Goal: Contribute content: Add original content to the website for others to see

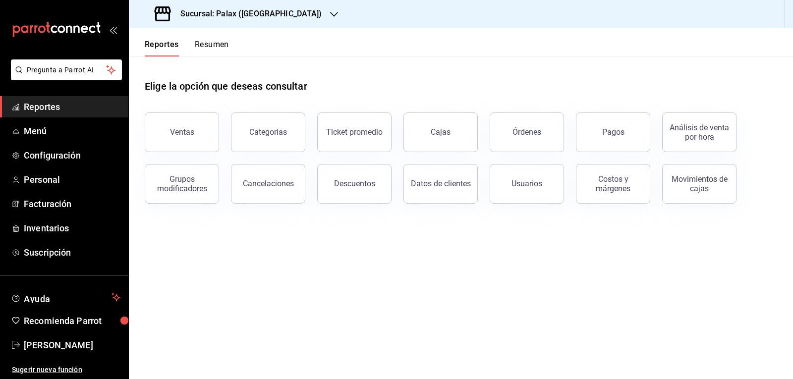
click at [79, 109] on span "Reportes" at bounding box center [72, 106] width 97 height 13
drag, startPoint x: 192, startPoint y: 130, endPoint x: 252, endPoint y: 110, distance: 63.1
click at [193, 130] on div "Ventas" at bounding box center [182, 131] width 24 height 9
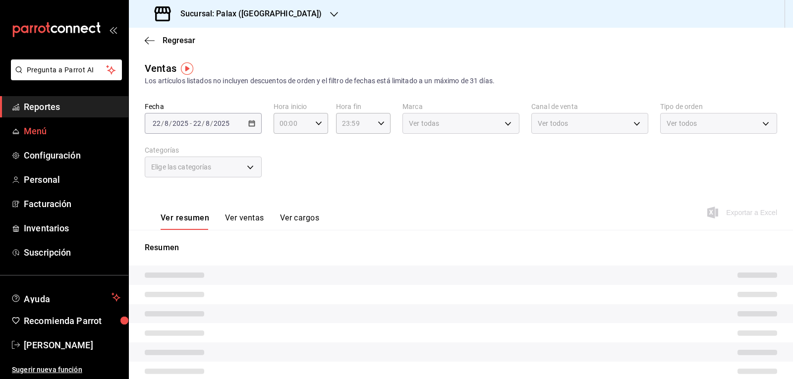
click at [99, 109] on span "Reportes" at bounding box center [72, 106] width 97 height 13
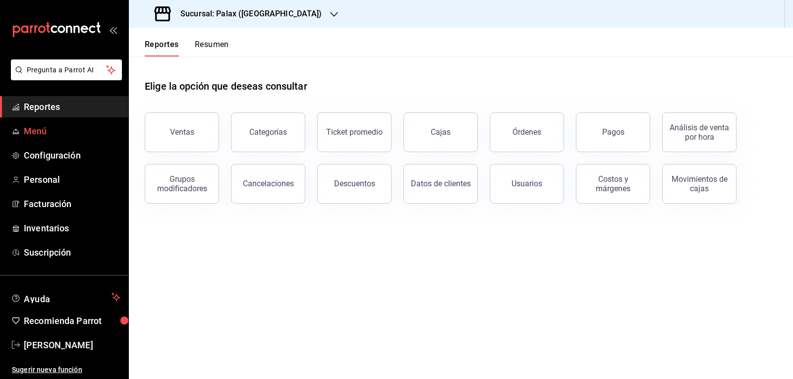
click at [47, 127] on span "Menú" at bounding box center [72, 130] width 97 height 13
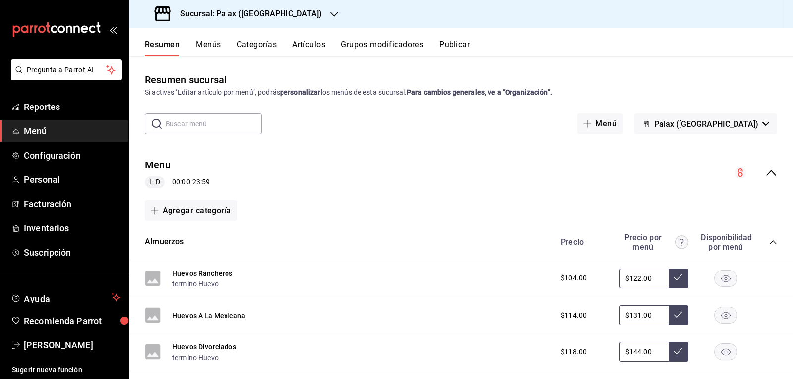
click at [186, 123] on input "text" at bounding box center [213, 124] width 96 height 20
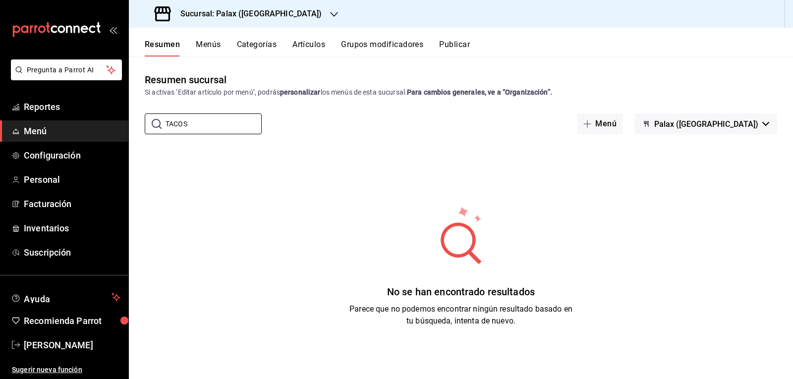
drag, startPoint x: 192, startPoint y: 128, endPoint x: 509, endPoint y: 109, distance: 317.7
click at [197, 128] on input "TACOS" at bounding box center [213, 124] width 96 height 20
type input "T"
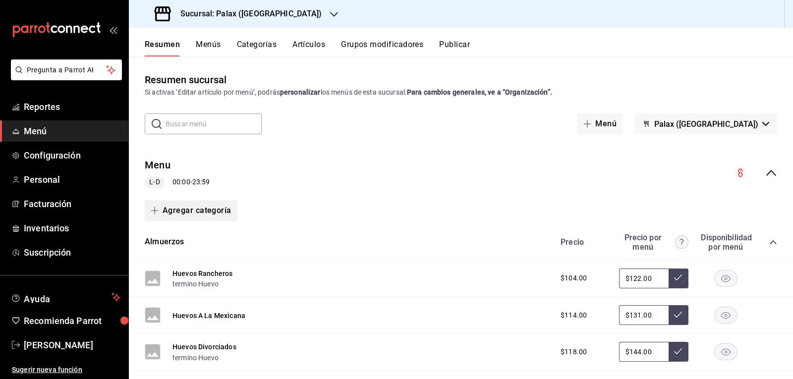
click at [161, 210] on span "button" at bounding box center [157, 211] width 12 height 8
click at [185, 265] on li "Categoría nueva" at bounding box center [187, 261] width 85 height 24
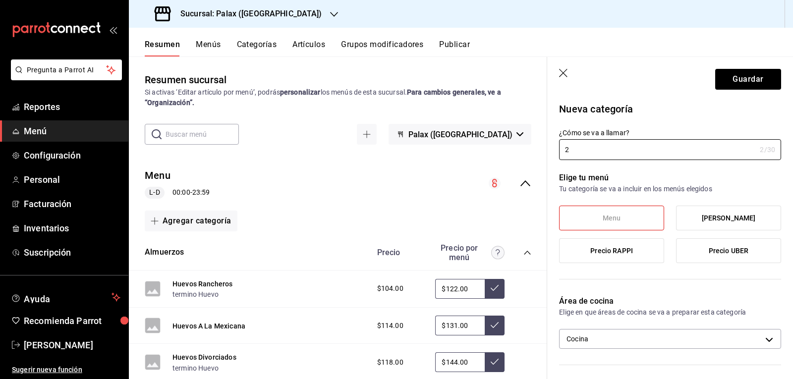
type input "2"
type input "2 tacos de lengua"
click at [603, 214] on span "Menu" at bounding box center [611, 218] width 18 height 8
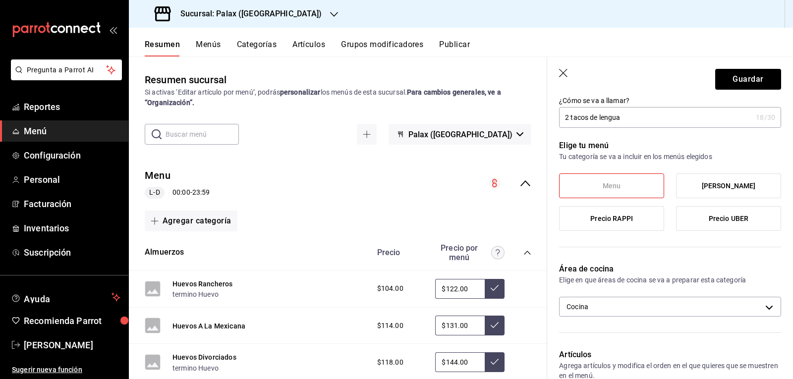
scroll to position [50, 0]
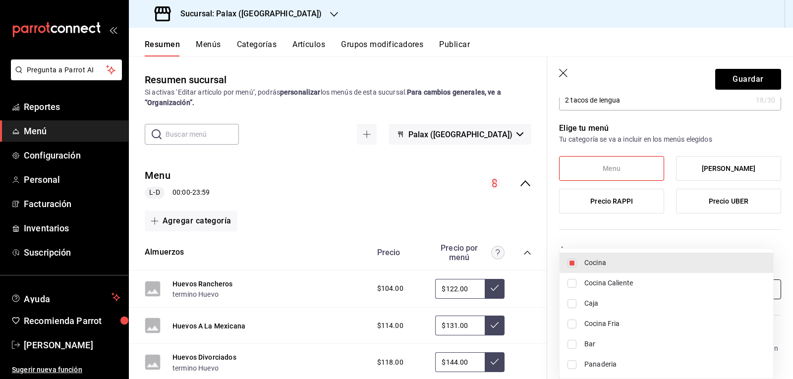
click at [763, 285] on body "Pregunta a Parrot AI Reportes Menú Configuración Personal Facturación Inventari…" at bounding box center [396, 189] width 793 height 379
click at [573, 283] on input "checkbox" at bounding box center [571, 283] width 9 height 9
checkbox input "true"
type input "f6a9e98e-d161-49b0-9697-c54e6011d3a0,eef805d9-7ba0-4108-acbc-ce2581dc23e5"
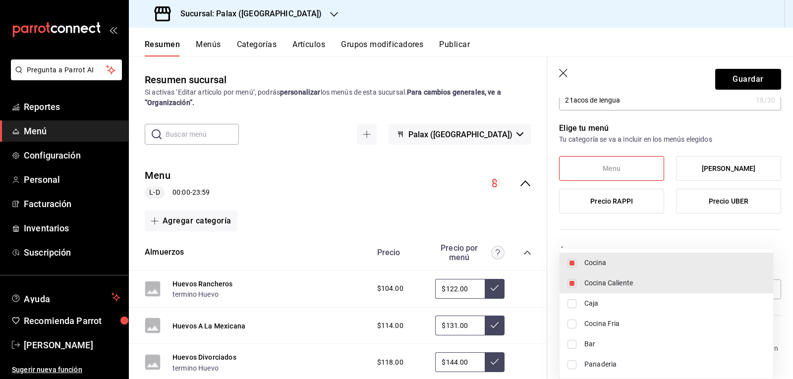
click at [744, 219] on div at bounding box center [396, 189] width 793 height 379
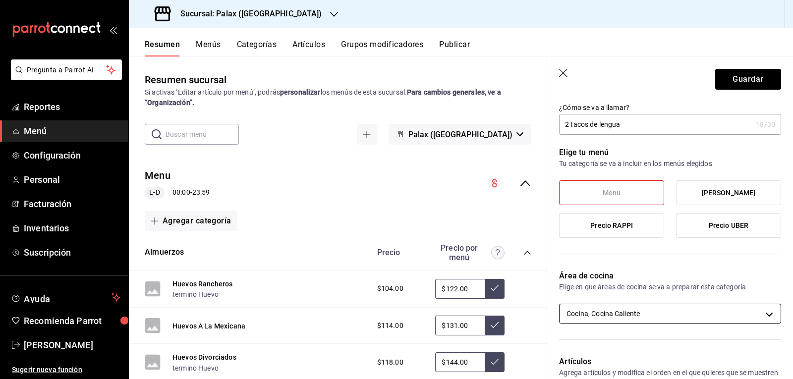
scroll to position [0, 0]
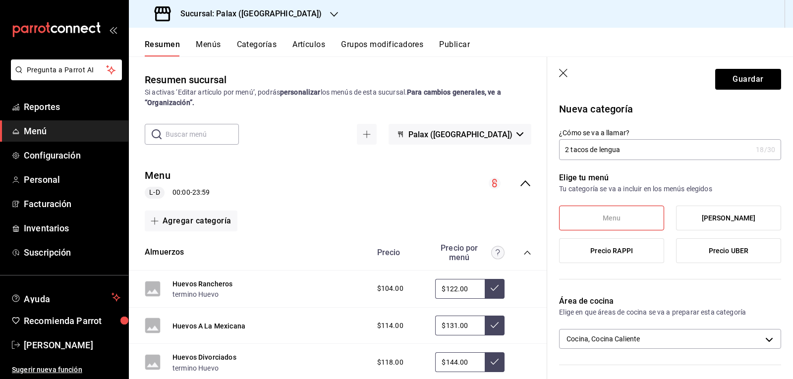
click at [602, 217] on span "Menu" at bounding box center [611, 218] width 18 height 8
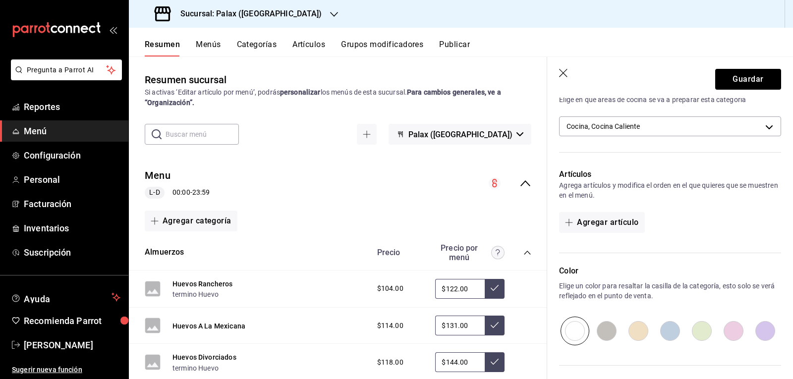
scroll to position [156, 0]
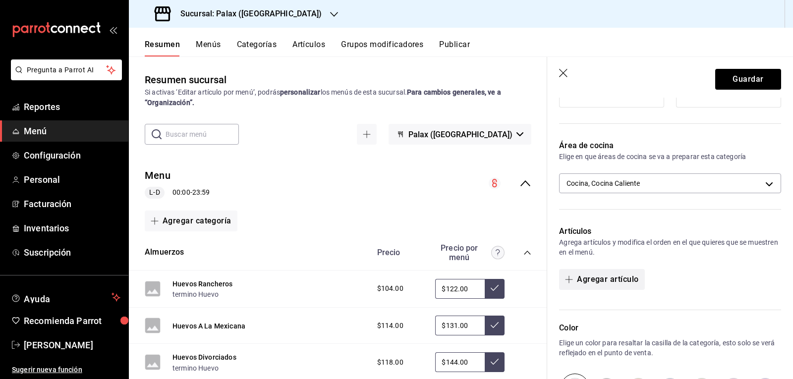
click at [567, 275] on icon "button" at bounding box center [569, 279] width 8 height 8
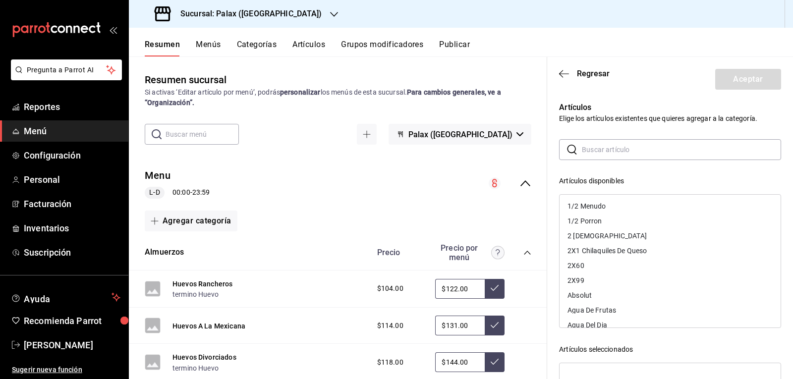
click at [611, 31] on div "Resumen Menús Categorías Artículos Grupos modificadores Publicar" at bounding box center [461, 42] width 664 height 29
click at [559, 74] on icon "button" at bounding box center [564, 73] width 10 height 9
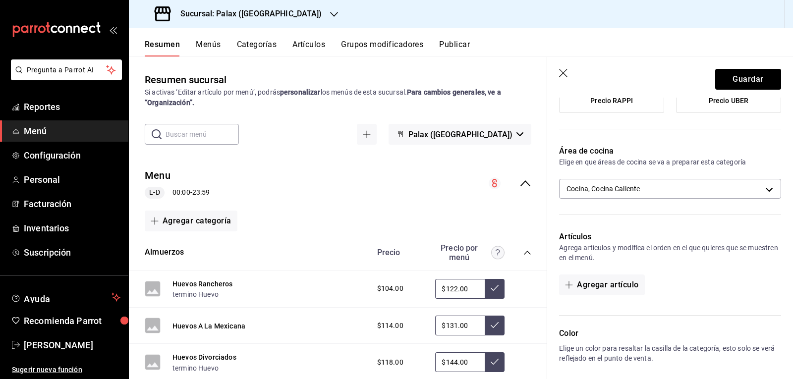
scroll to position [304, 0]
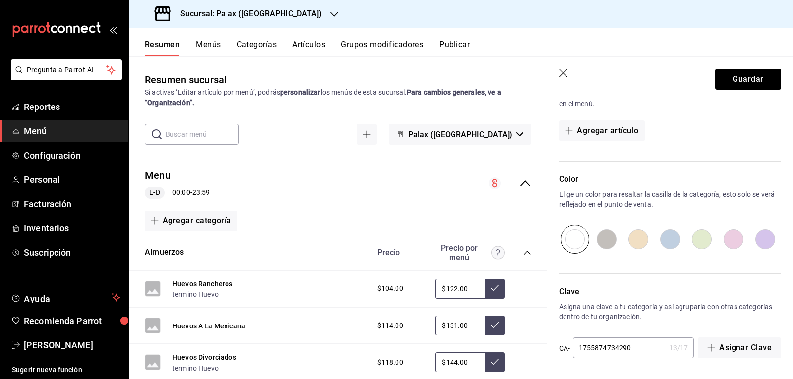
click at [562, 71] on icon "button" at bounding box center [564, 74] width 10 height 10
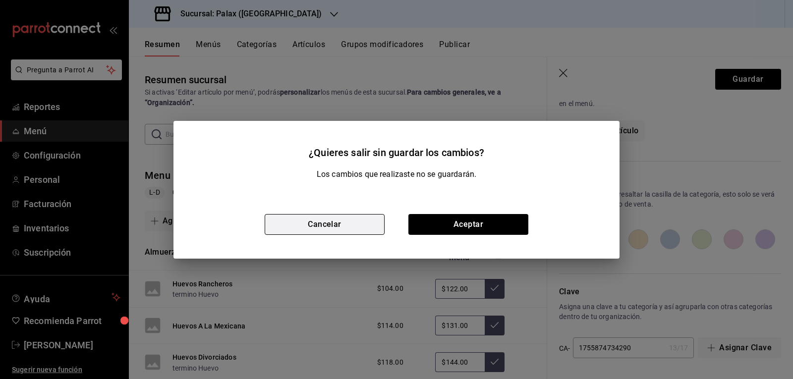
click at [322, 226] on button "Cancelar" at bounding box center [325, 224] width 120 height 21
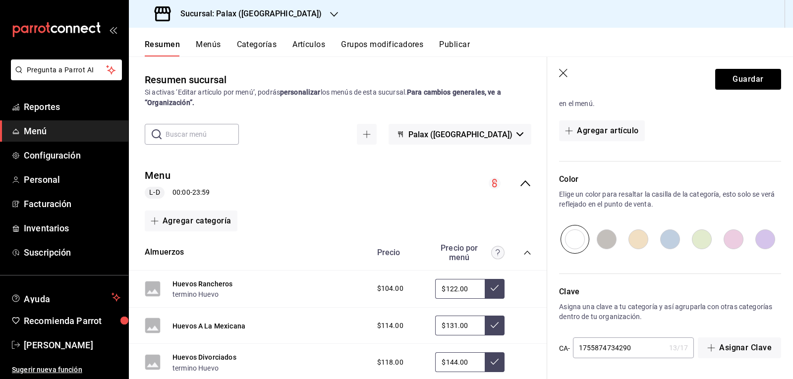
click at [645, 38] on div "Resumen Menús Categorías Artículos Grupos modificadores Publicar" at bounding box center [461, 42] width 664 height 29
drag, startPoint x: 634, startPoint y: 33, endPoint x: 690, endPoint y: 6, distance: 62.5
click at [639, 31] on div "Resumen Menús Categorías Artículos Grupos modificadores Publicar" at bounding box center [461, 42] width 664 height 29
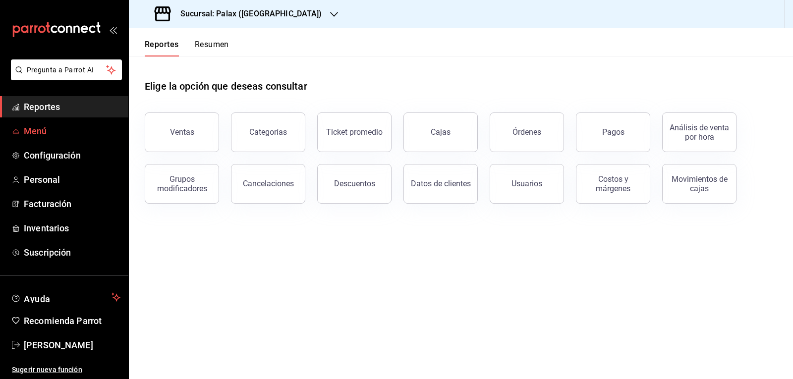
click at [69, 133] on span "Menú" at bounding box center [72, 130] width 97 height 13
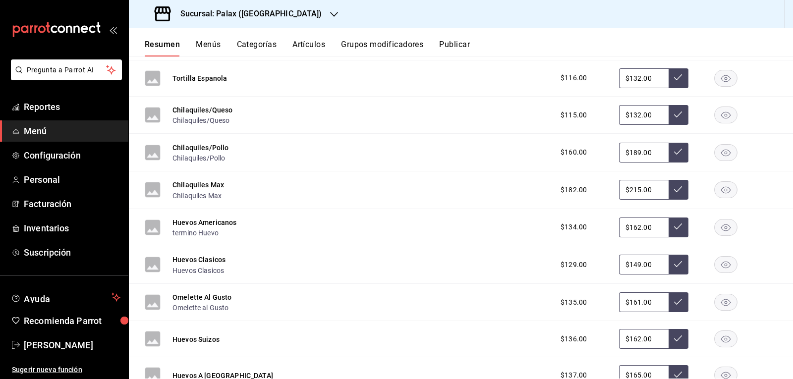
scroll to position [162, 0]
